Goal: Information Seeking & Learning: Learn about a topic

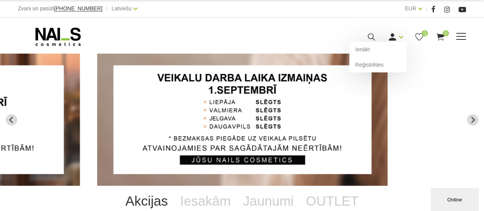
click at [391, 33] on icon at bounding box center [393, 37] width 10 height 10
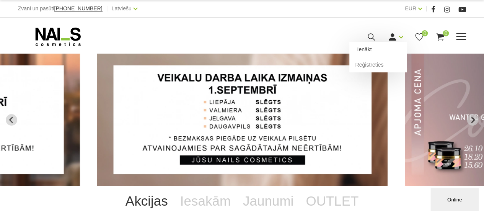
click at [368, 49] on link "Ienākt" at bounding box center [378, 49] width 57 height 15
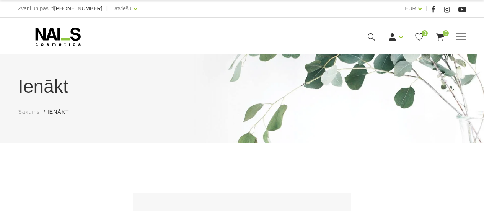
type input "e.sneidere@inbox.lv"
drag, startPoint x: 0, startPoint y: 0, endPoint x: 325, endPoint y: 75, distance: 333.6
click at [325, 75] on body "Zvani un pasūti +37120446646 | Latviešu Latviešu Russian English EUR EUR | Mani…" at bounding box center [242, 105] width 484 height 211
click at [34, 112] on span "Sākums" at bounding box center [29, 112] width 22 height 6
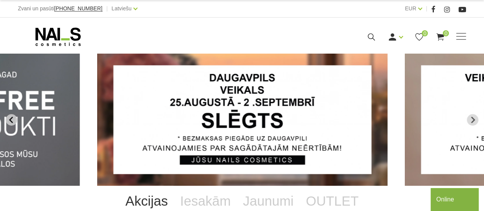
click at [11, 121] on icon "Previous slide" at bounding box center [11, 119] width 4 height 7
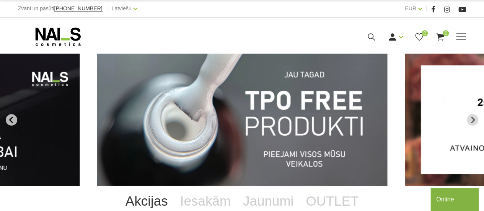
click at [11, 121] on icon "Previous slide" at bounding box center [11, 119] width 4 height 7
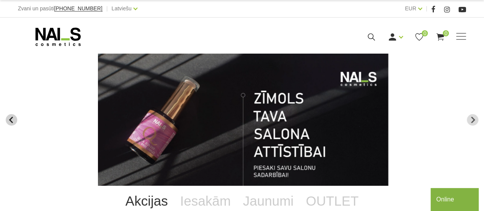
click at [11, 121] on icon "Previous slide" at bounding box center [11, 119] width 4 height 7
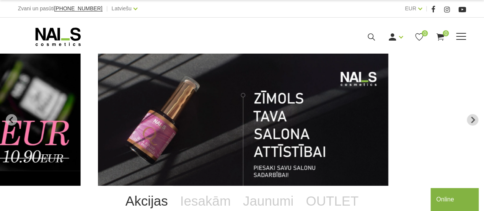
click at [458, 34] on span at bounding box center [461, 37] width 10 height 8
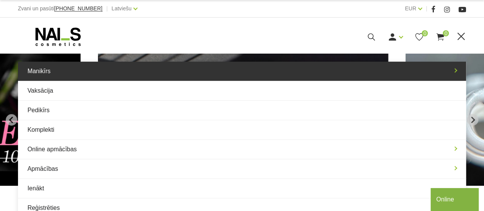
click at [131, 70] on link "Manikīrs" at bounding box center [242, 71] width 449 height 19
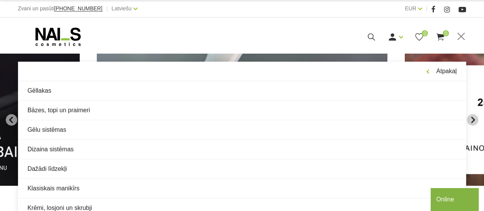
click at [476, 120] on icon "Next slide" at bounding box center [472, 119] width 7 height 7
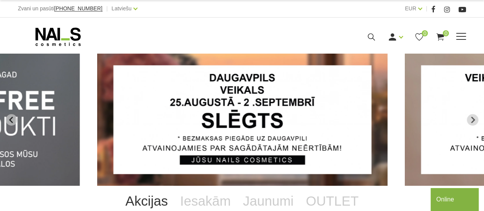
click at [464, 36] on span at bounding box center [461, 36] width 10 height 1
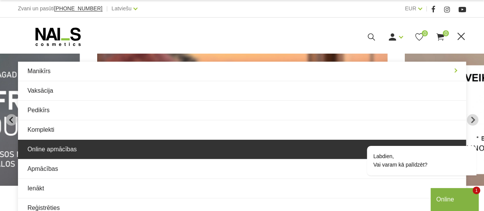
click at [112, 154] on link "Online apmācības" at bounding box center [242, 149] width 449 height 19
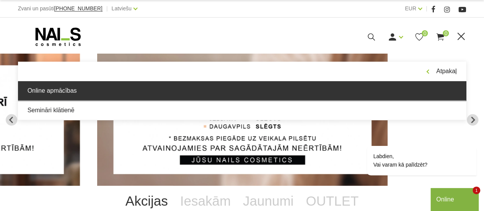
click at [89, 88] on link "Online apmācības" at bounding box center [242, 90] width 449 height 19
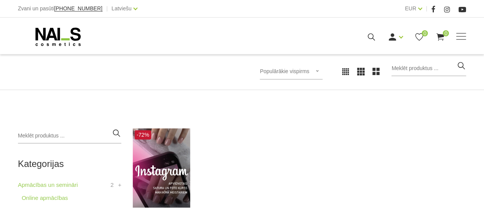
scroll to position [137, 0]
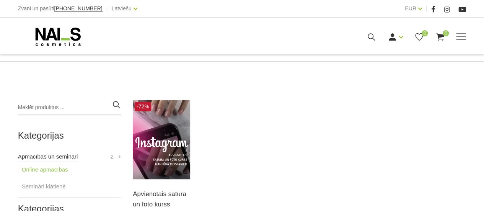
click at [66, 157] on link "Apmācības un semināri" at bounding box center [48, 156] width 60 height 9
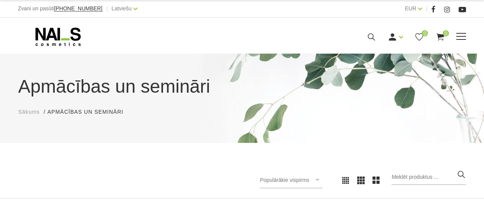
click at [461, 38] on span at bounding box center [461, 37] width 10 height 8
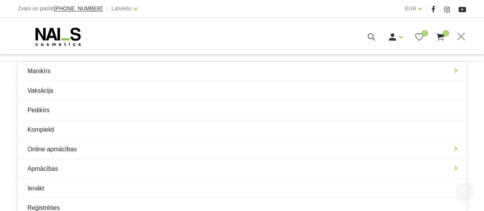
scroll to position [208, 0]
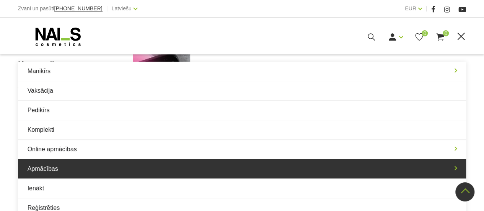
click at [149, 166] on link "Apmācības" at bounding box center [242, 168] width 449 height 19
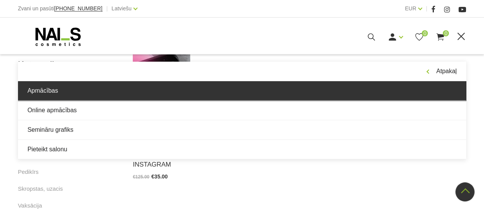
click at [80, 97] on link "Apmācības" at bounding box center [242, 90] width 449 height 19
